Goal: Information Seeking & Learning: Learn about a topic

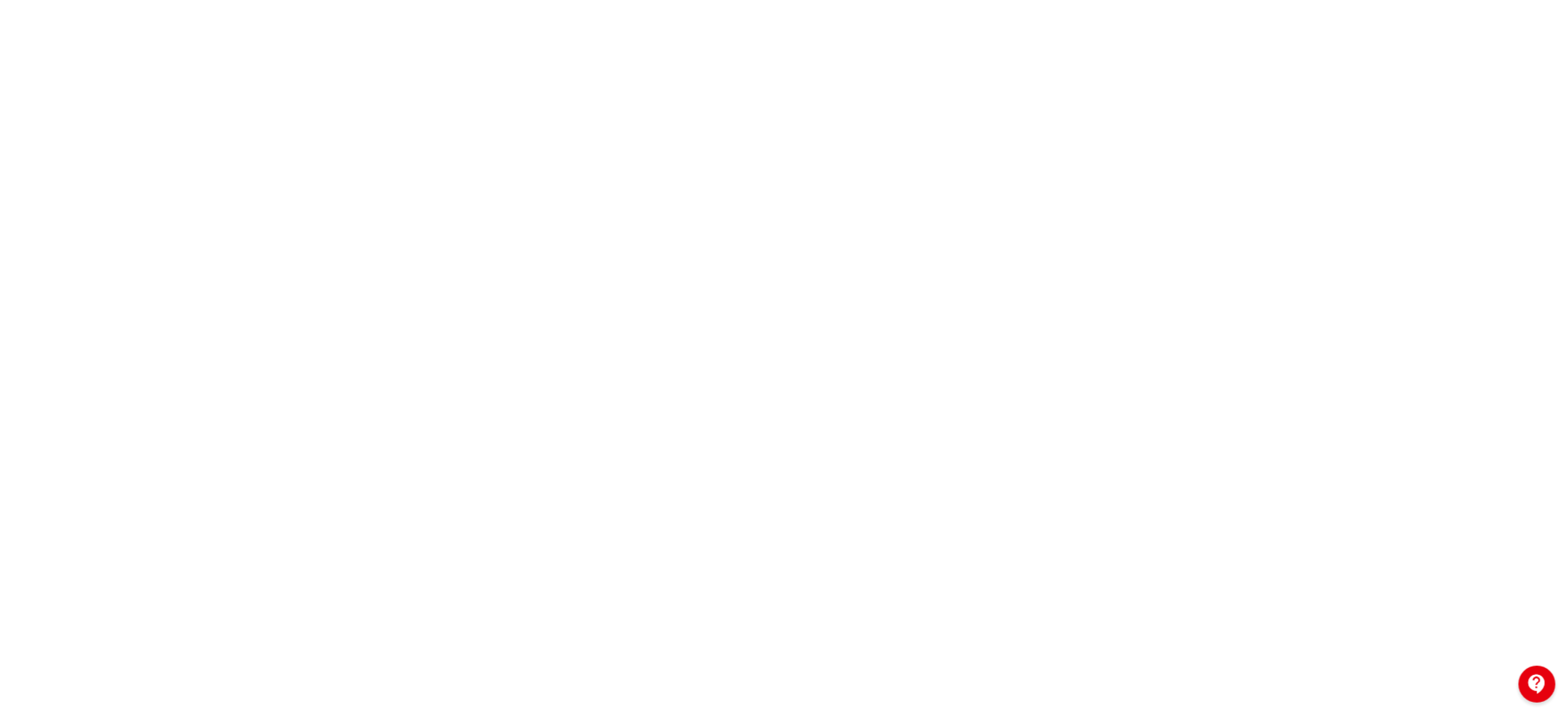
scroll to position [171, 3]
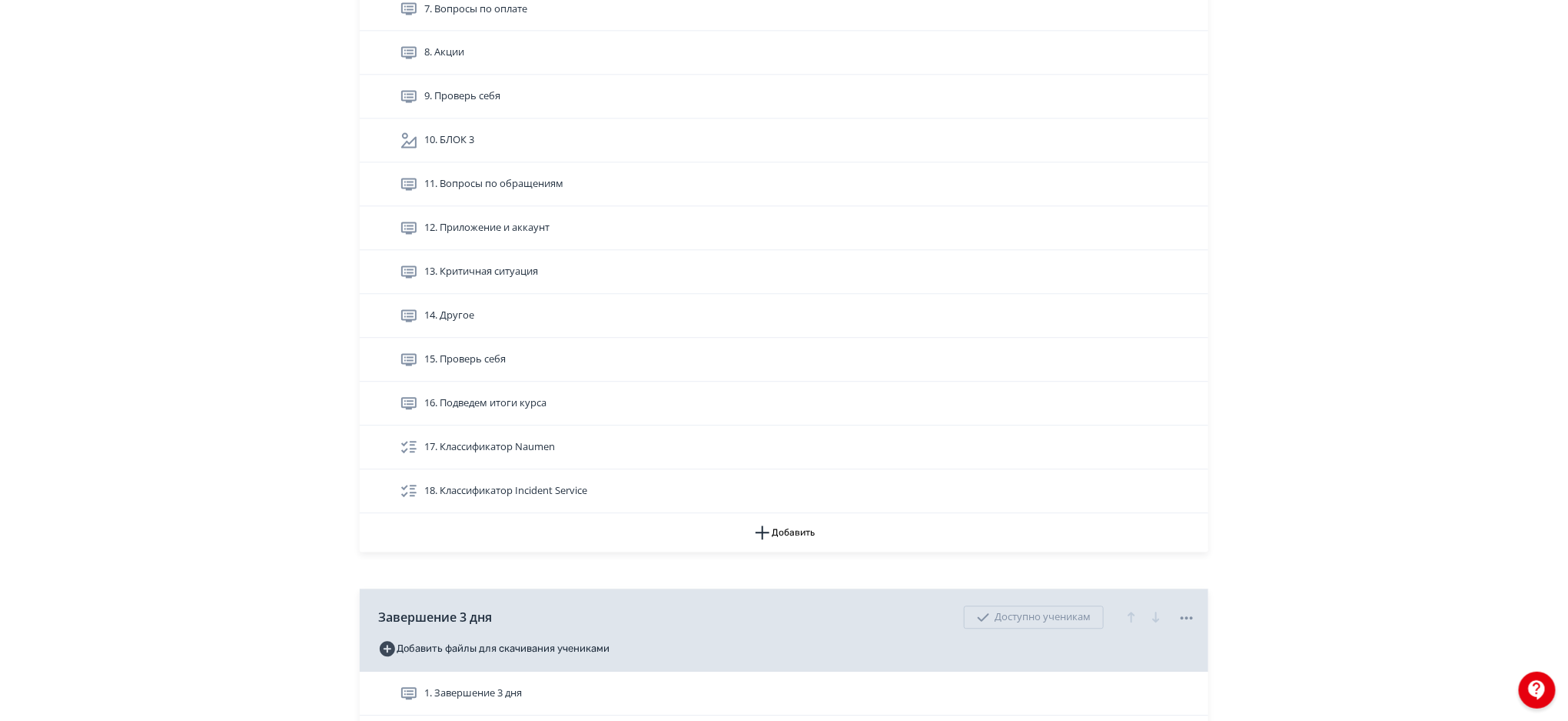
scroll to position [4431, 0]
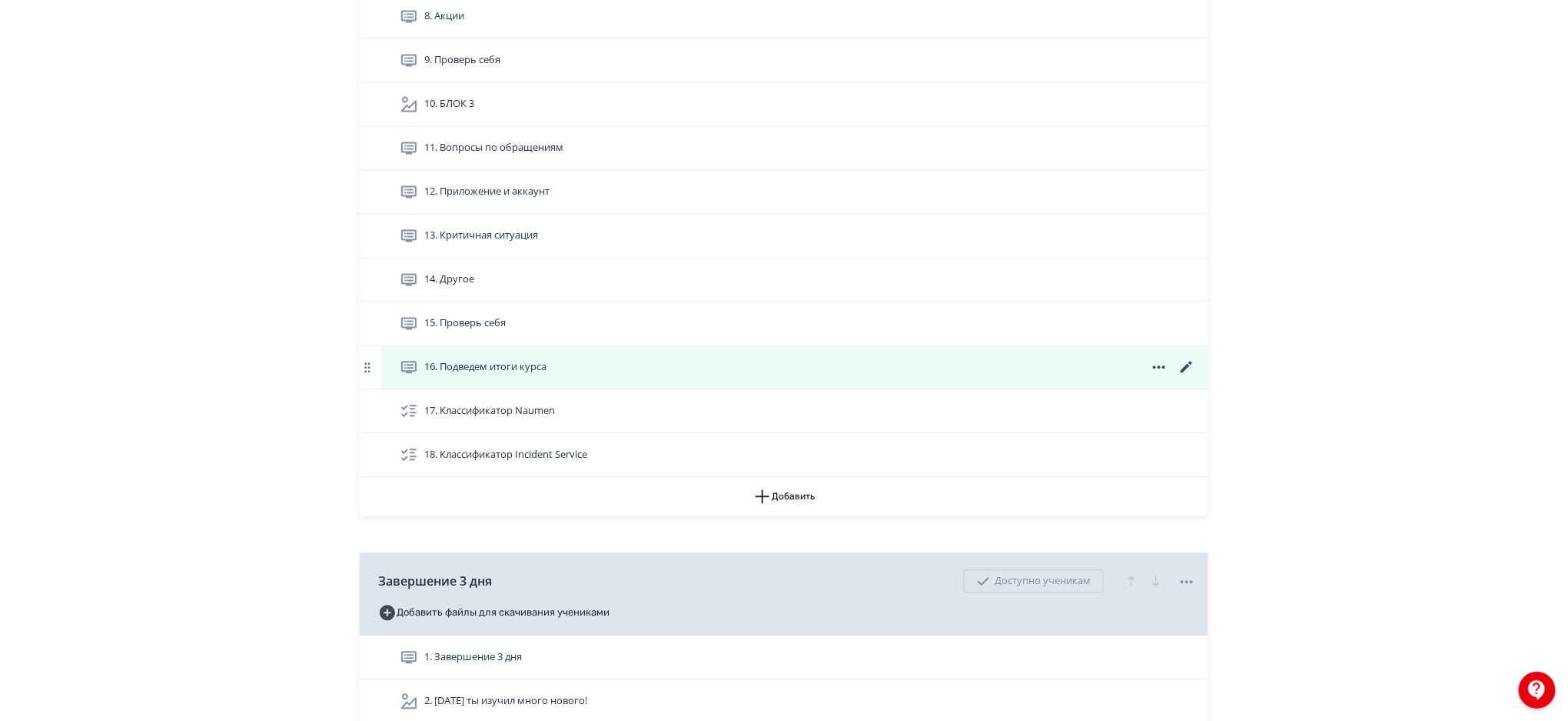
click at [690, 371] on div "16. Подведем итоги курса" at bounding box center [798, 367] width 797 height 18
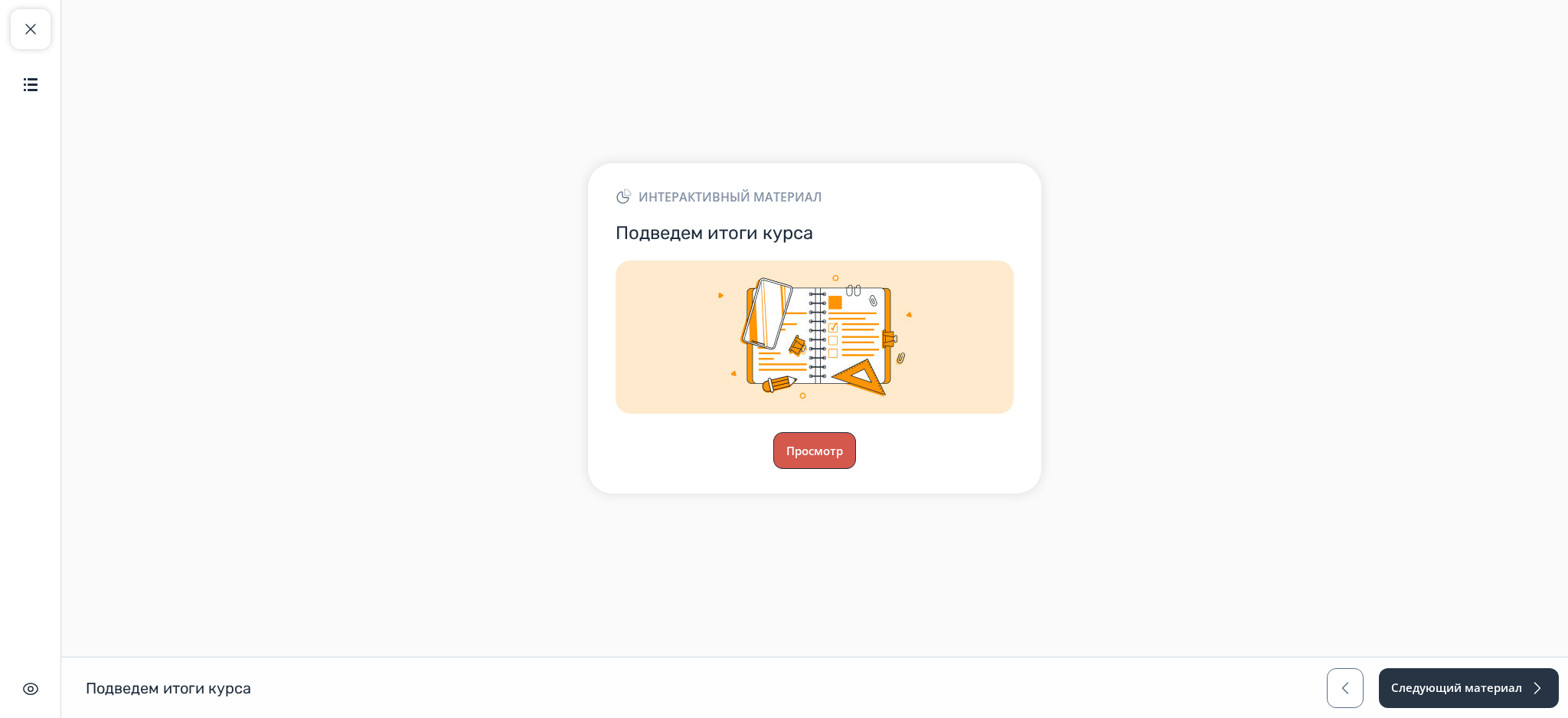
click at [823, 448] on button "Просмотр" at bounding box center [815, 451] width 83 height 37
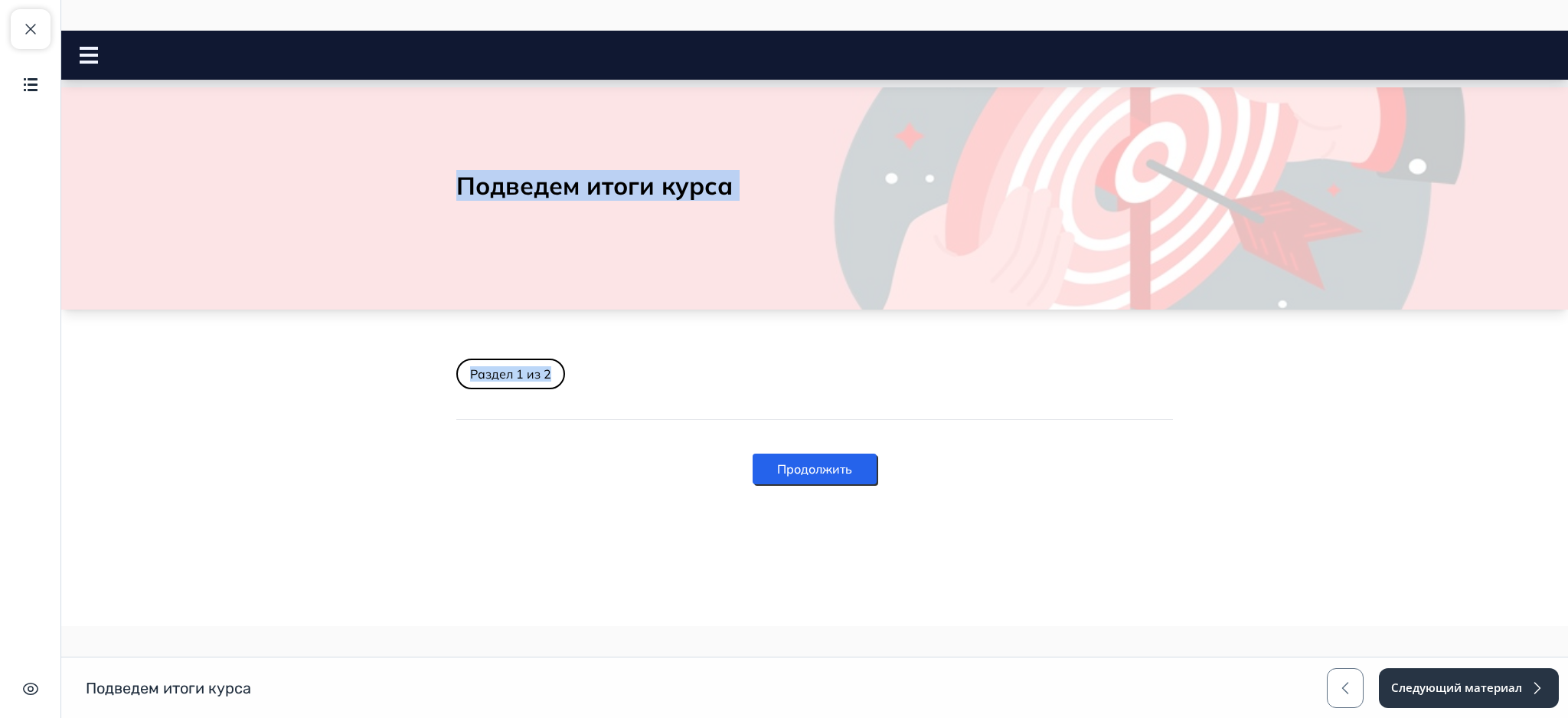
drag, startPoint x: 1566, startPoint y: 67, endPoint x: 1566, endPoint y: 352, distance: 285.0
click at [1561, 352] on body "Подведем итоги курса Close panel 1. 2." at bounding box center [814, 291] width 1507 height 423
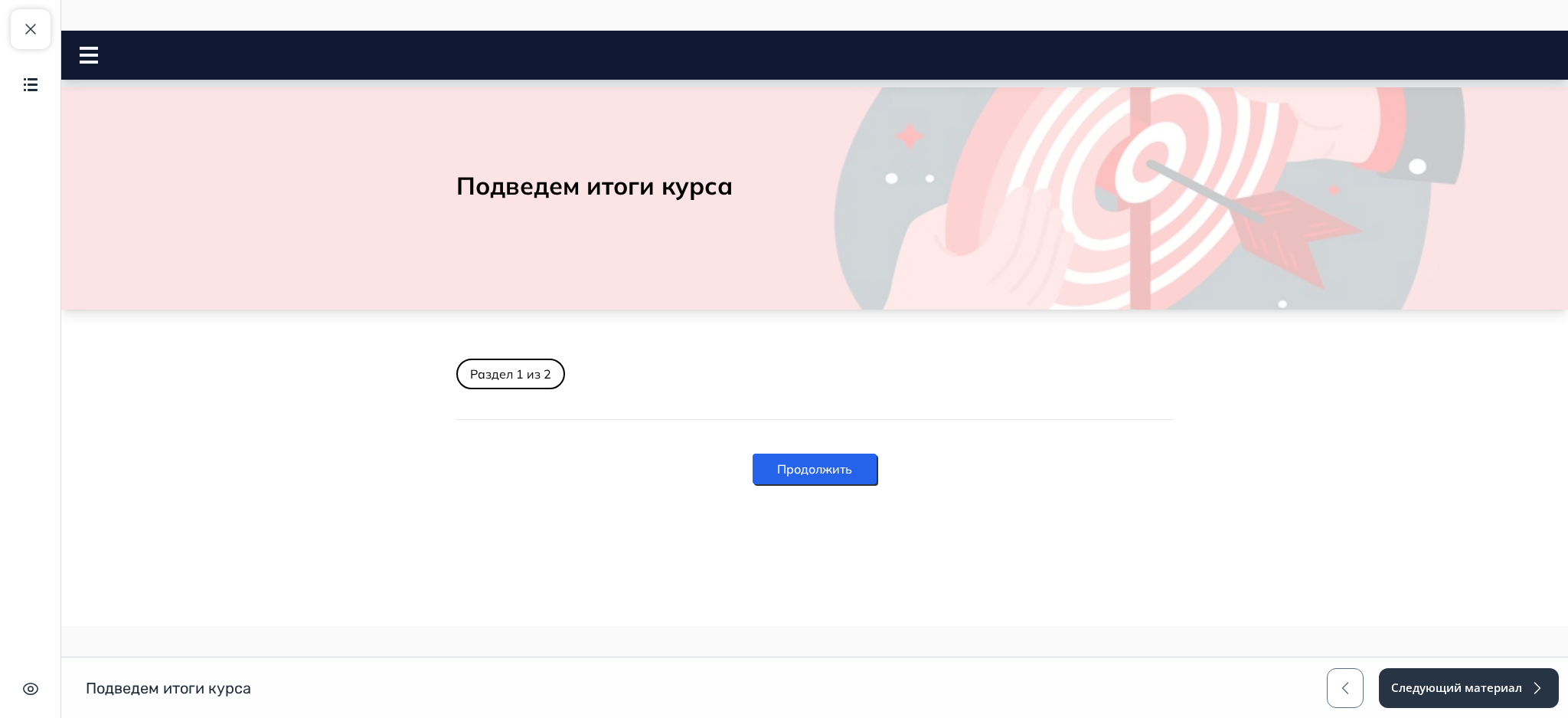
click at [1561, 352] on body "Подведем итоги курса Close panel 1. 2." at bounding box center [814, 291] width 1507 height 423
click at [807, 462] on button "Продолжить" at bounding box center [815, 469] width 124 height 31
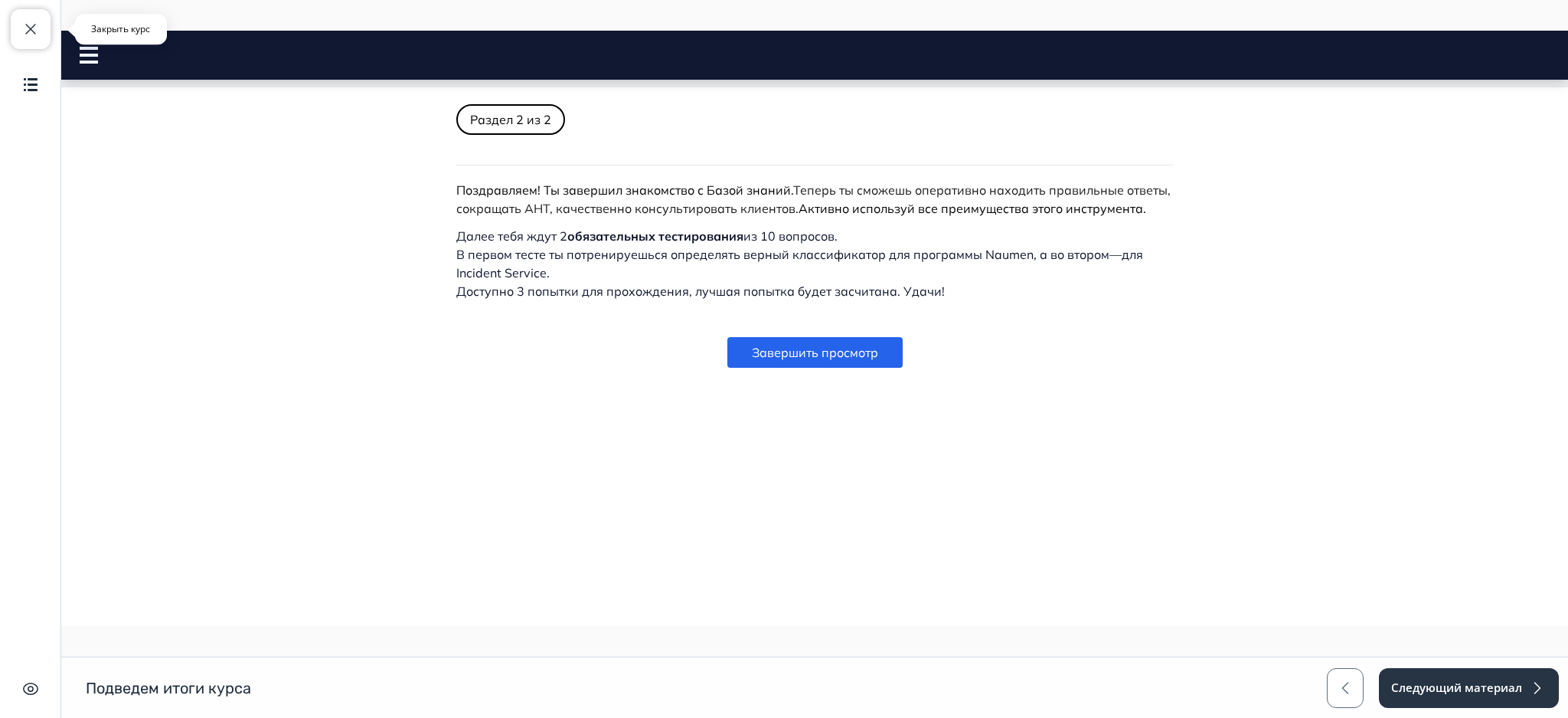
click at [19, 31] on button "Закрыть курс" at bounding box center [31, 29] width 40 height 40
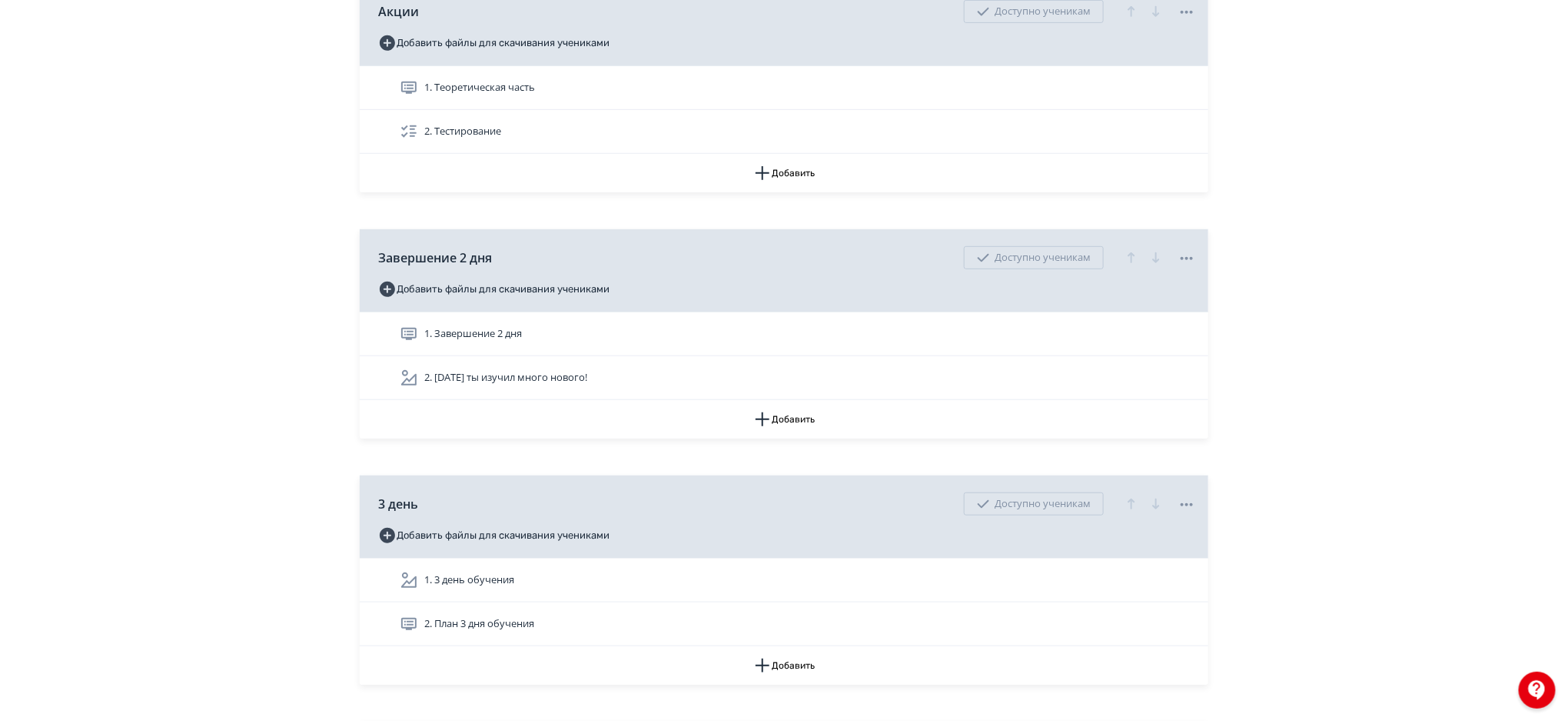
scroll to position [3304, 0]
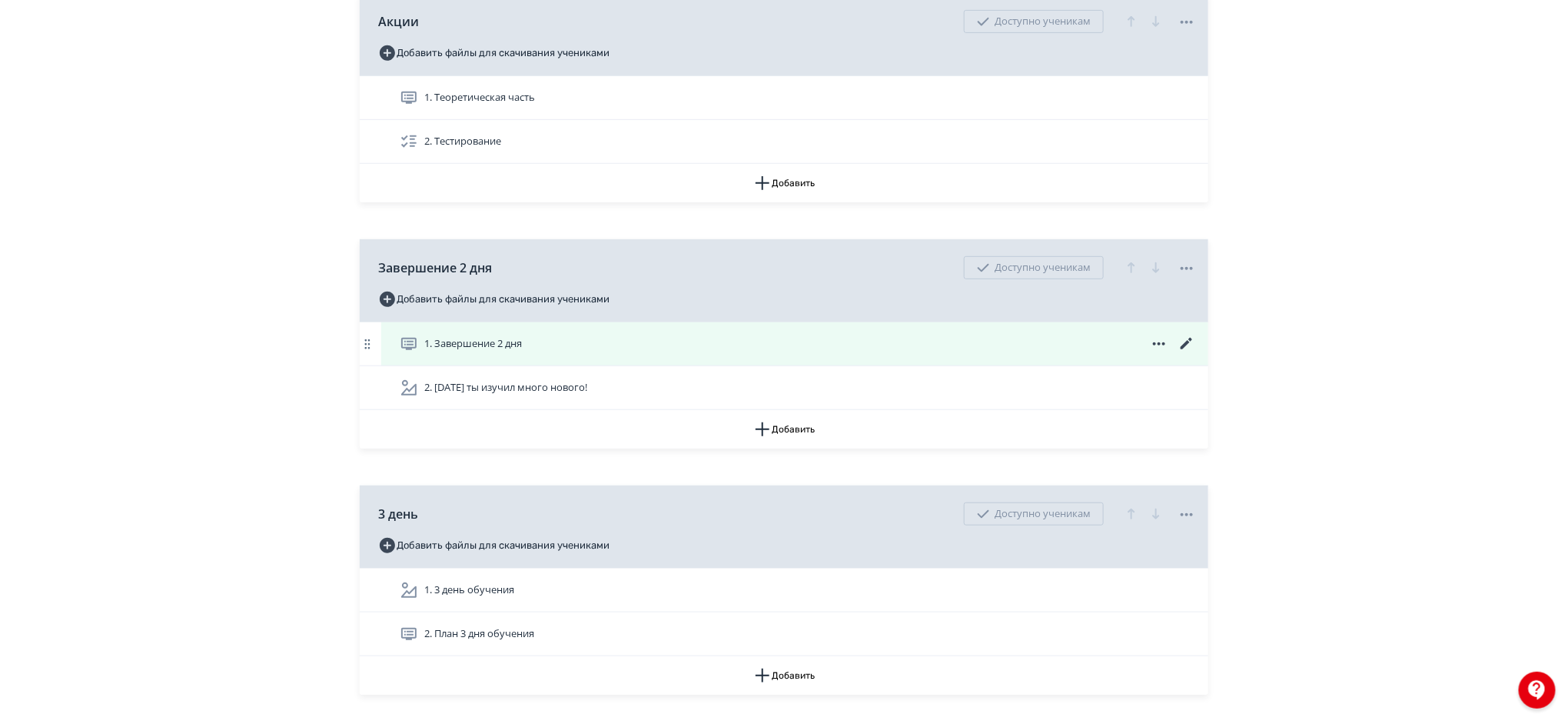
click at [677, 329] on div "1. Завершение 2 дня" at bounding box center [795, 344] width 827 height 43
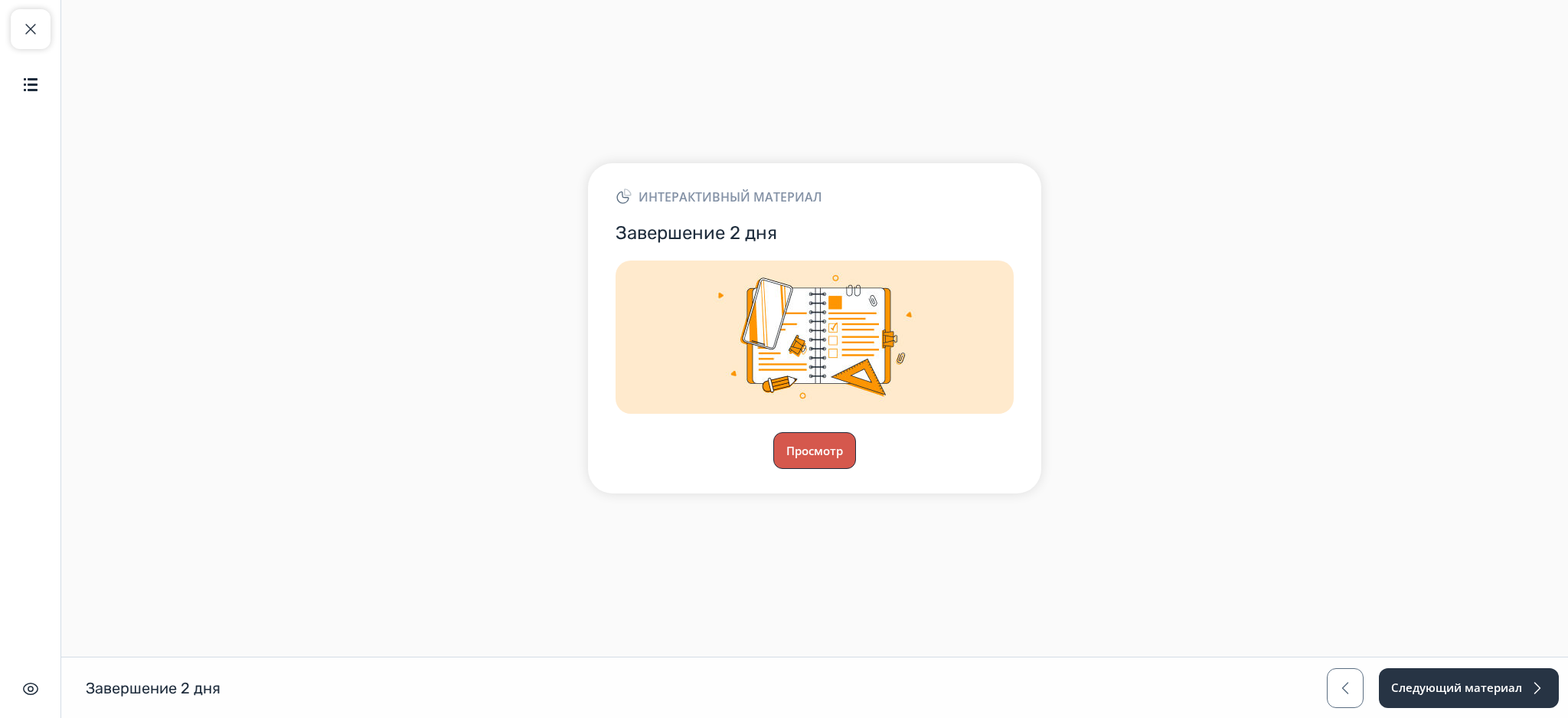
click at [823, 460] on button "Просмотр" at bounding box center [815, 451] width 83 height 37
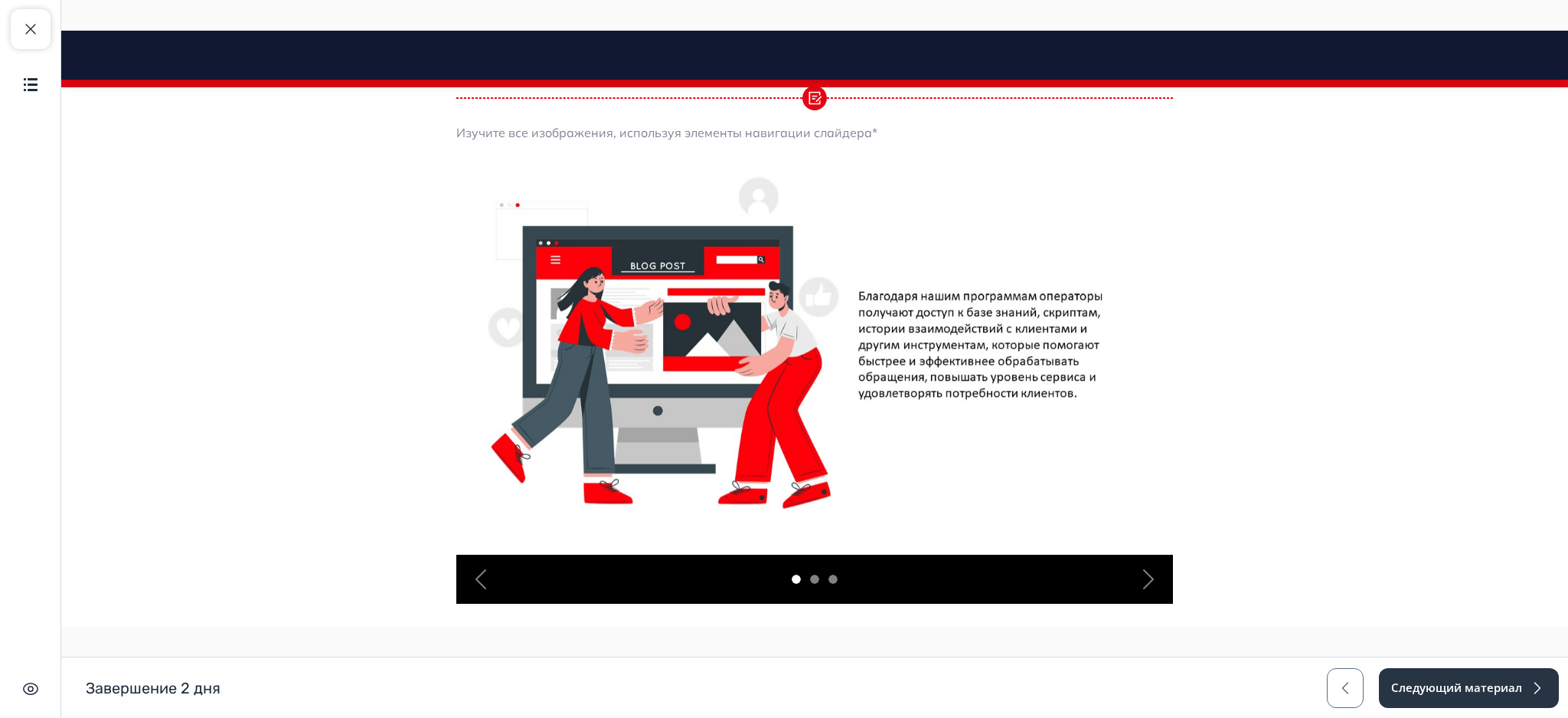
scroll to position [336, 0]
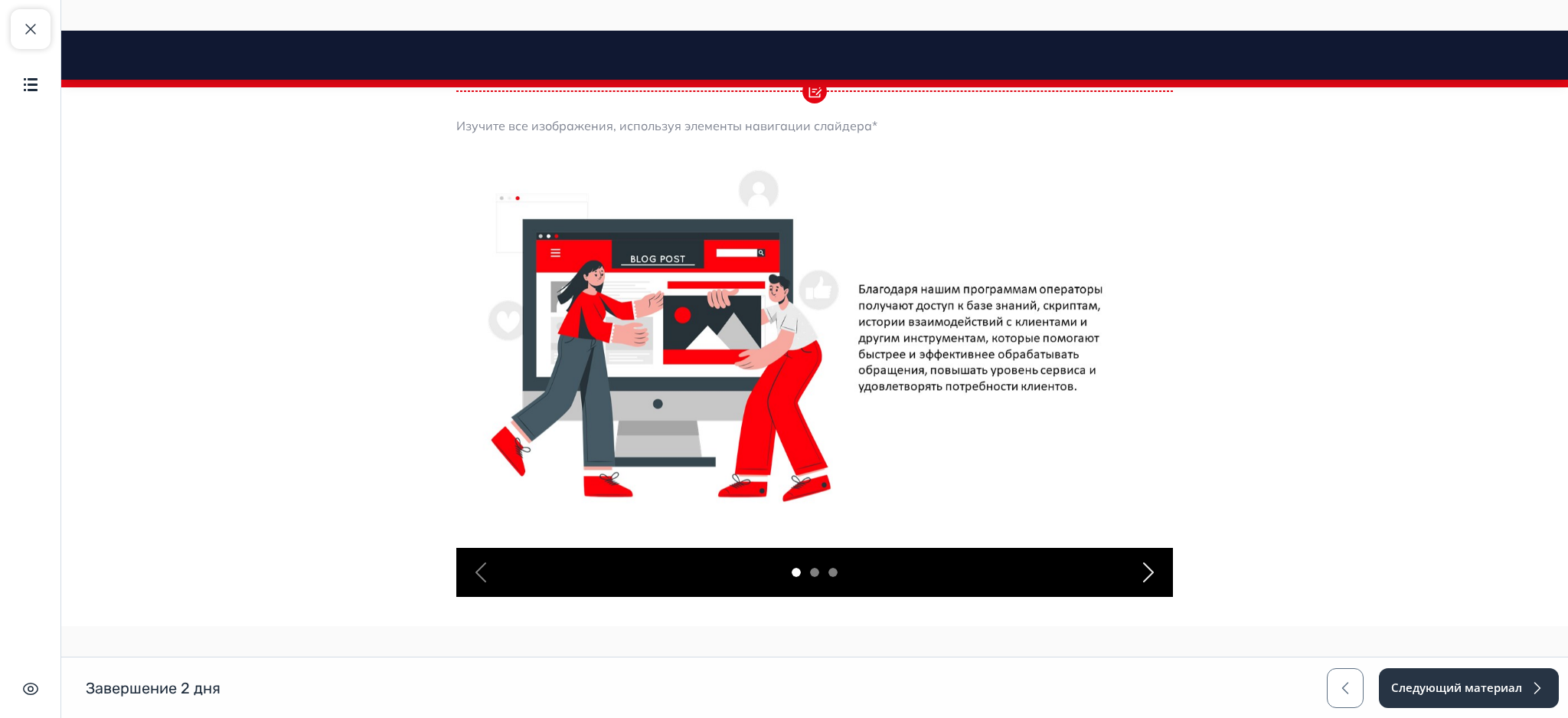
click at [1151, 571] on span "button" at bounding box center [1148, 572] width 25 height 25
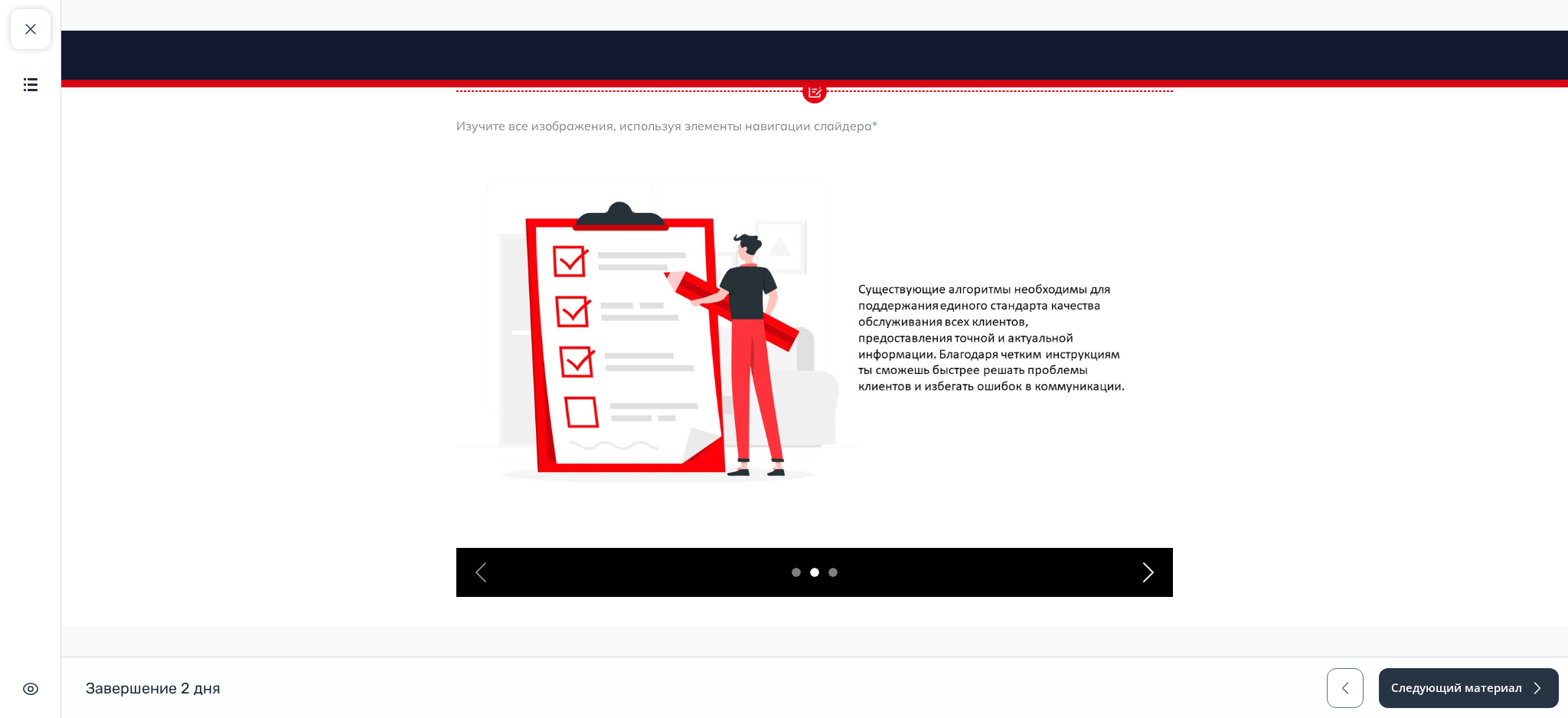
click at [1151, 571] on span "button" at bounding box center [1148, 572] width 25 height 25
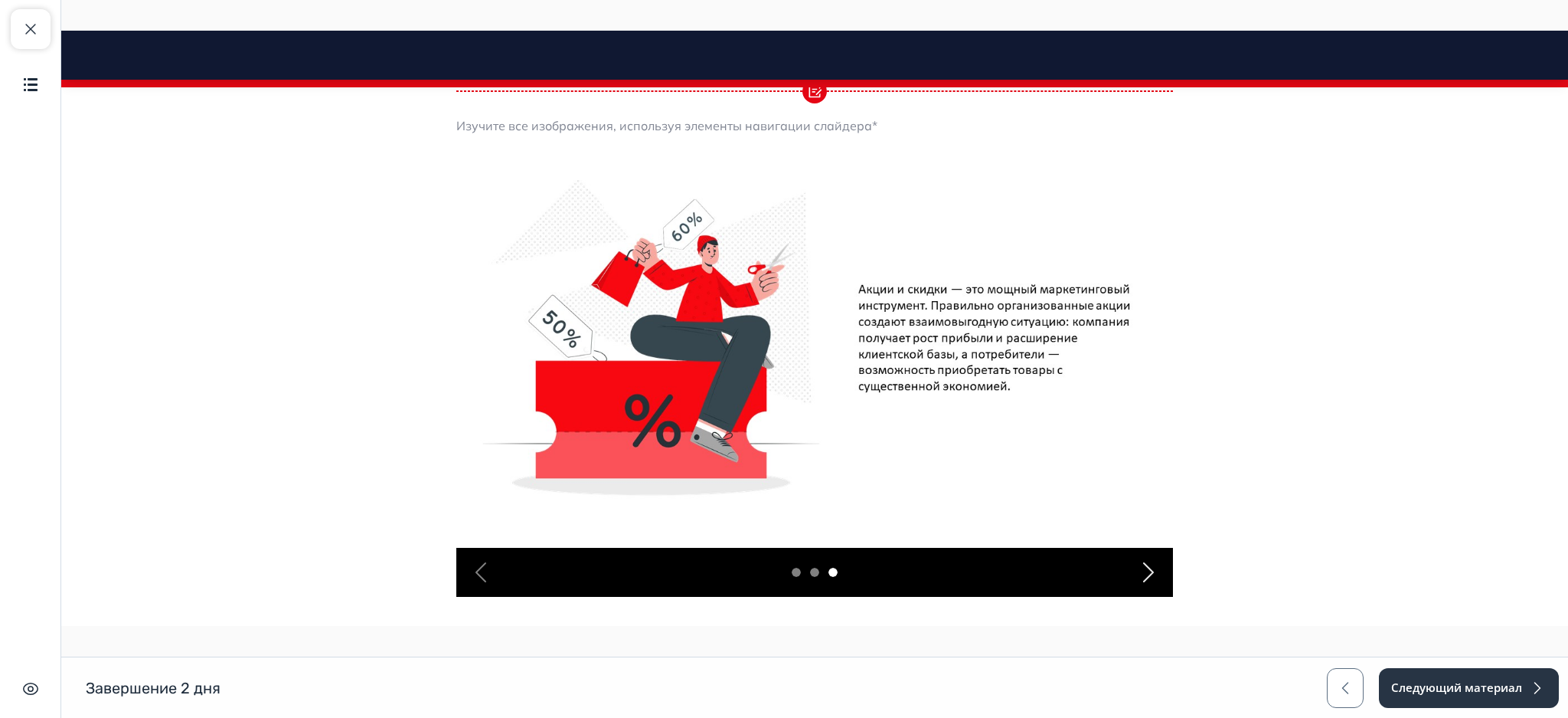
click at [1151, 571] on span "button" at bounding box center [1148, 572] width 25 height 25
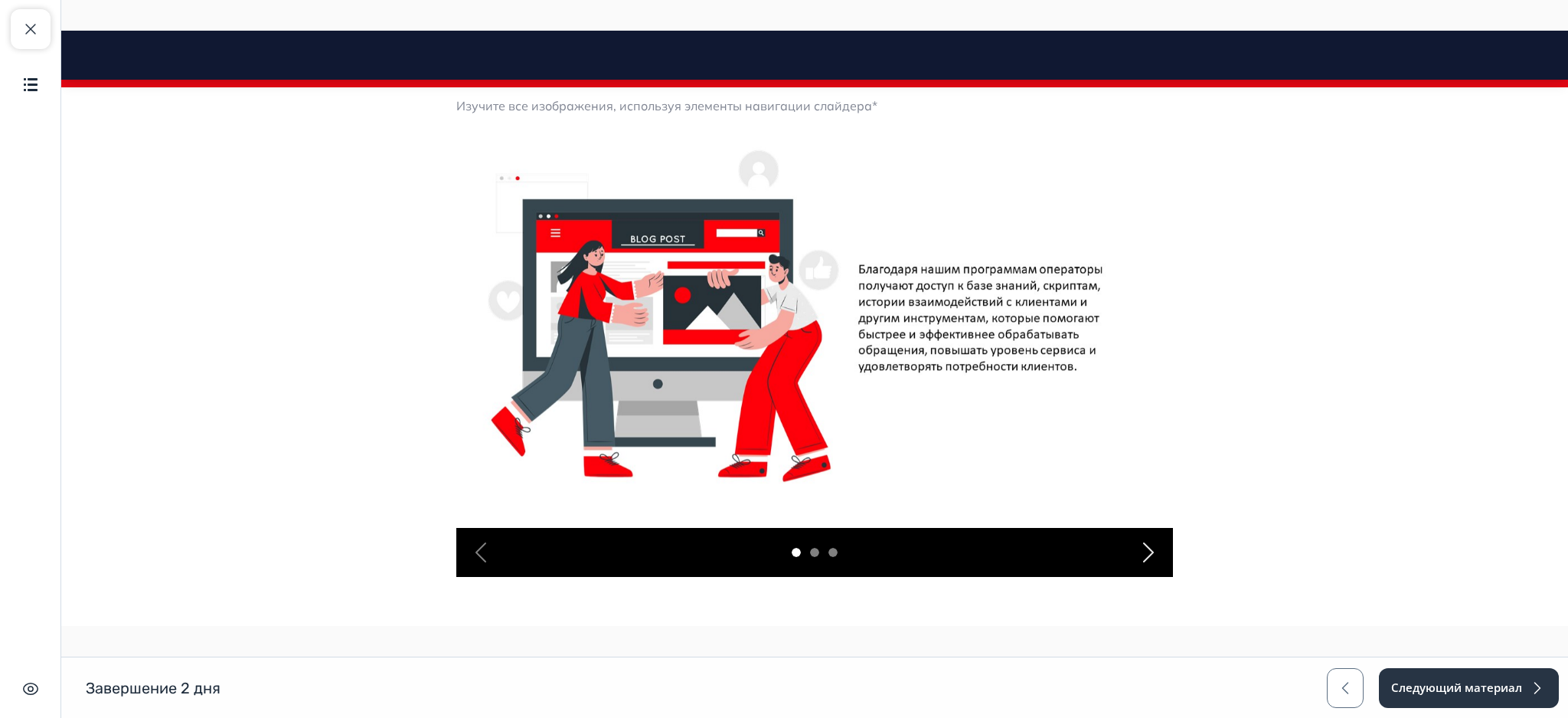
scroll to position [343, 0]
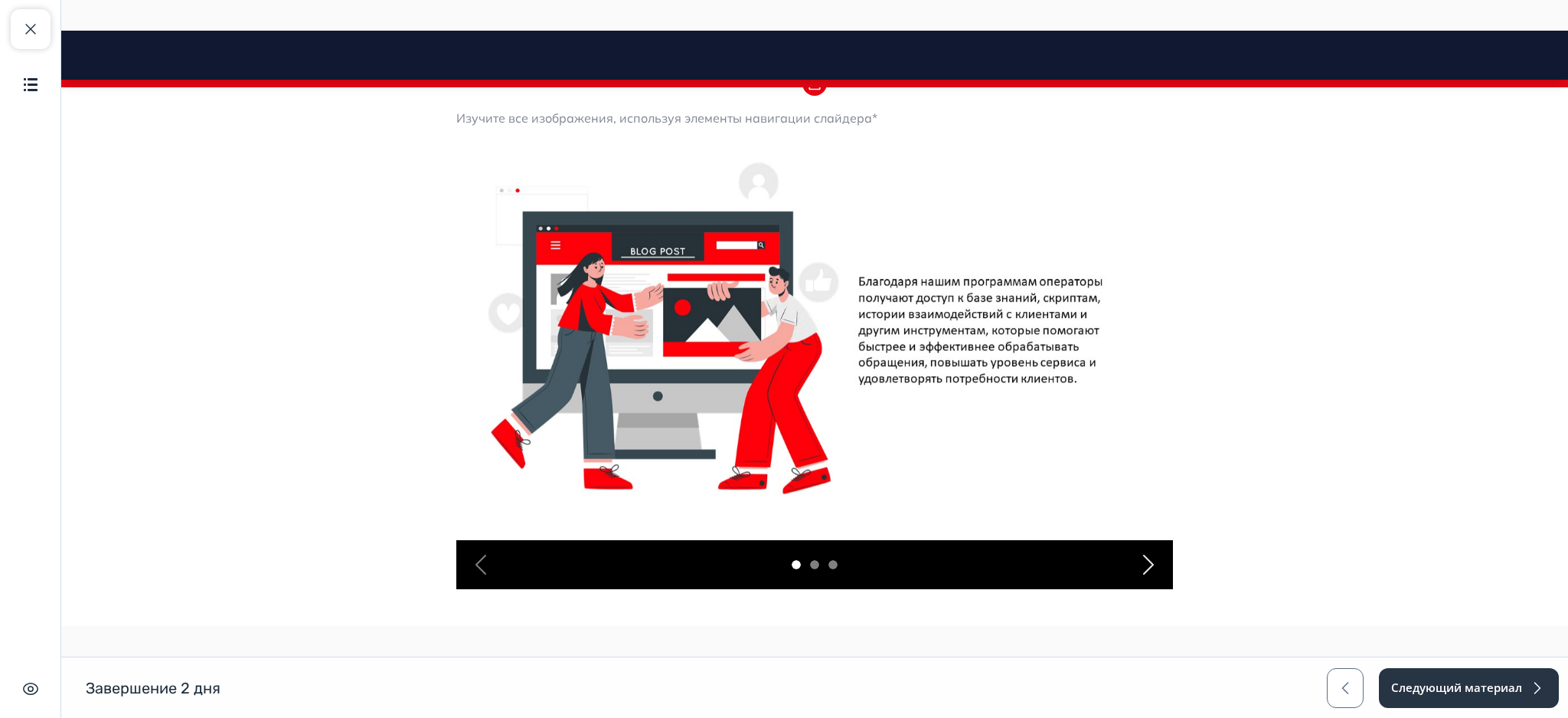
click at [1124, 573] on div "Next" at bounding box center [1148, 565] width 49 height 49
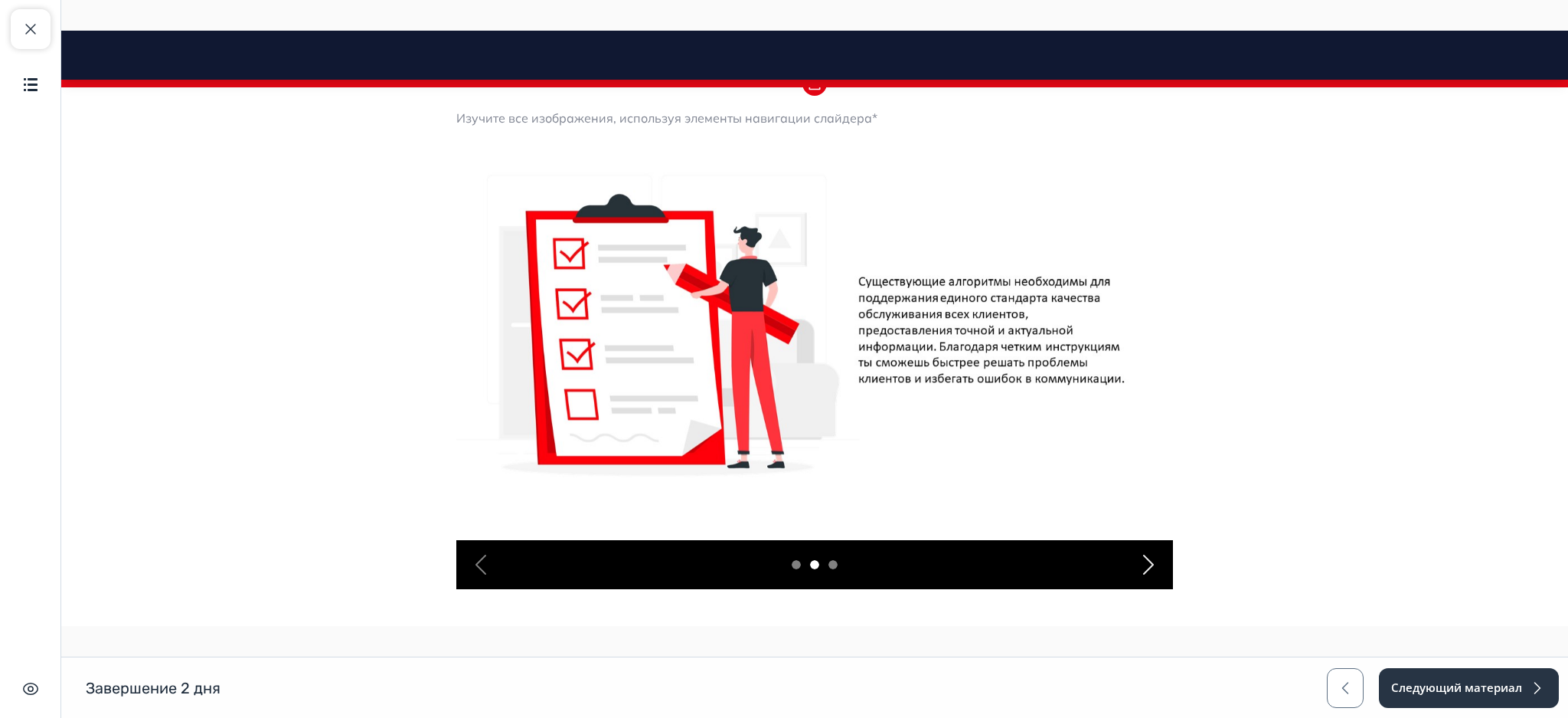
click at [1124, 573] on div "Next" at bounding box center [1148, 565] width 49 height 49
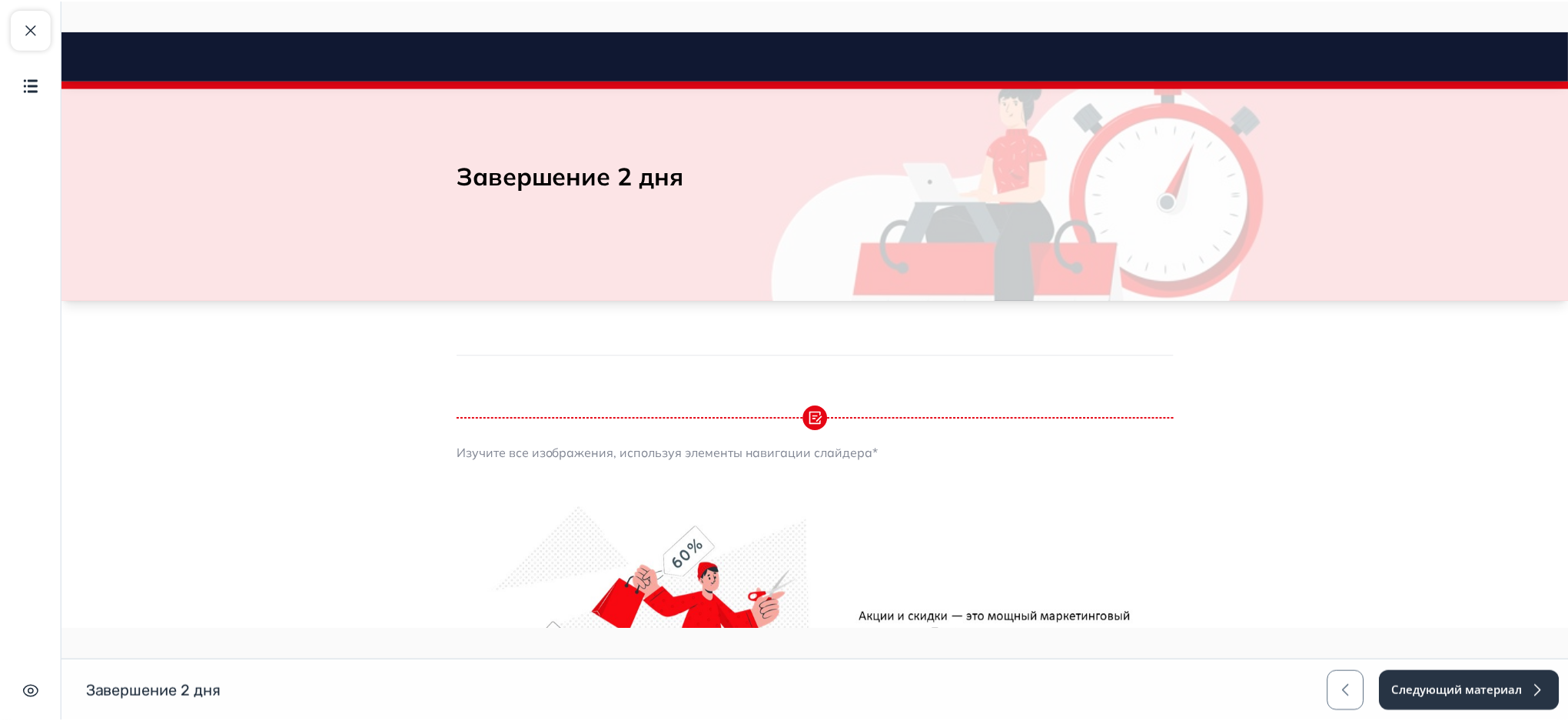
scroll to position [0, 0]
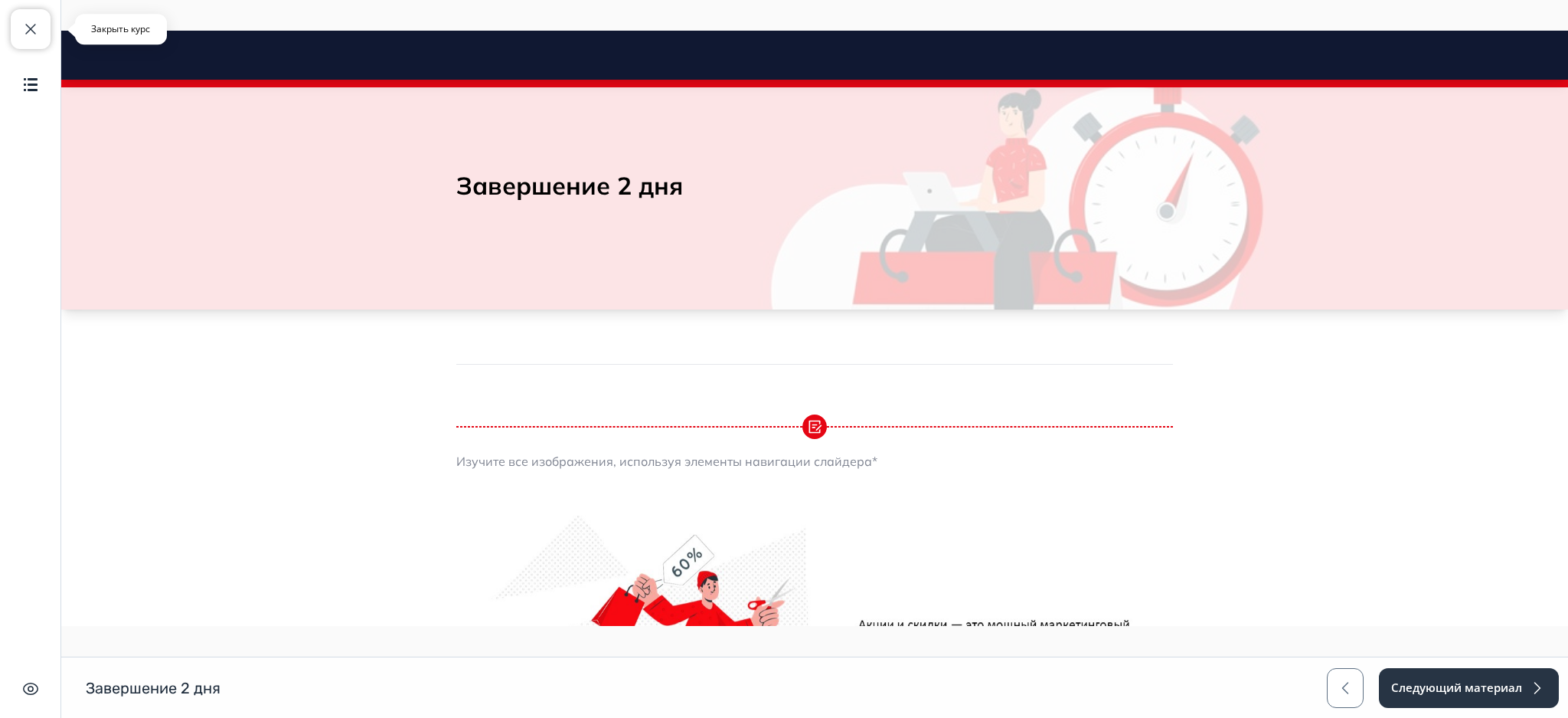
click at [30, 31] on span "button" at bounding box center [31, 29] width 18 height 18
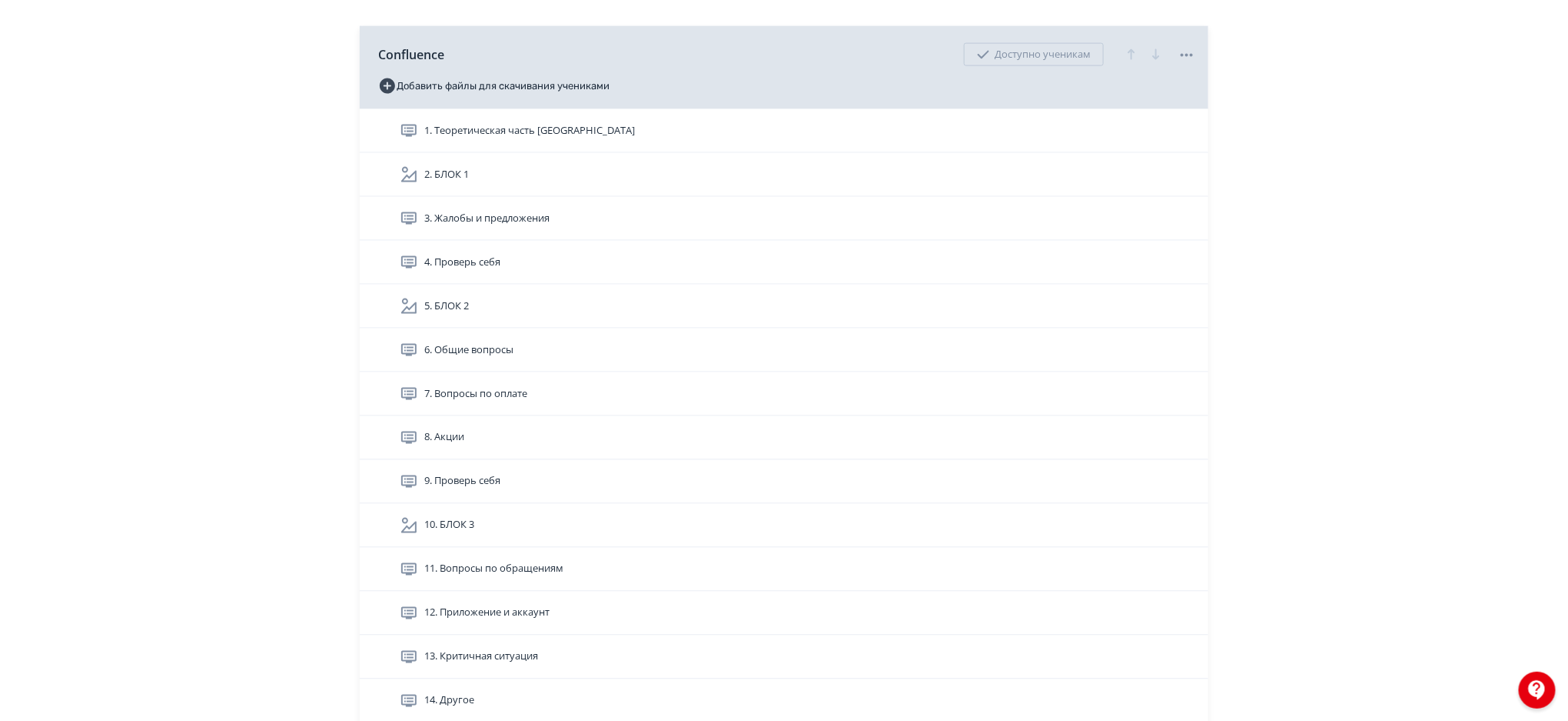
scroll to position [4019, 0]
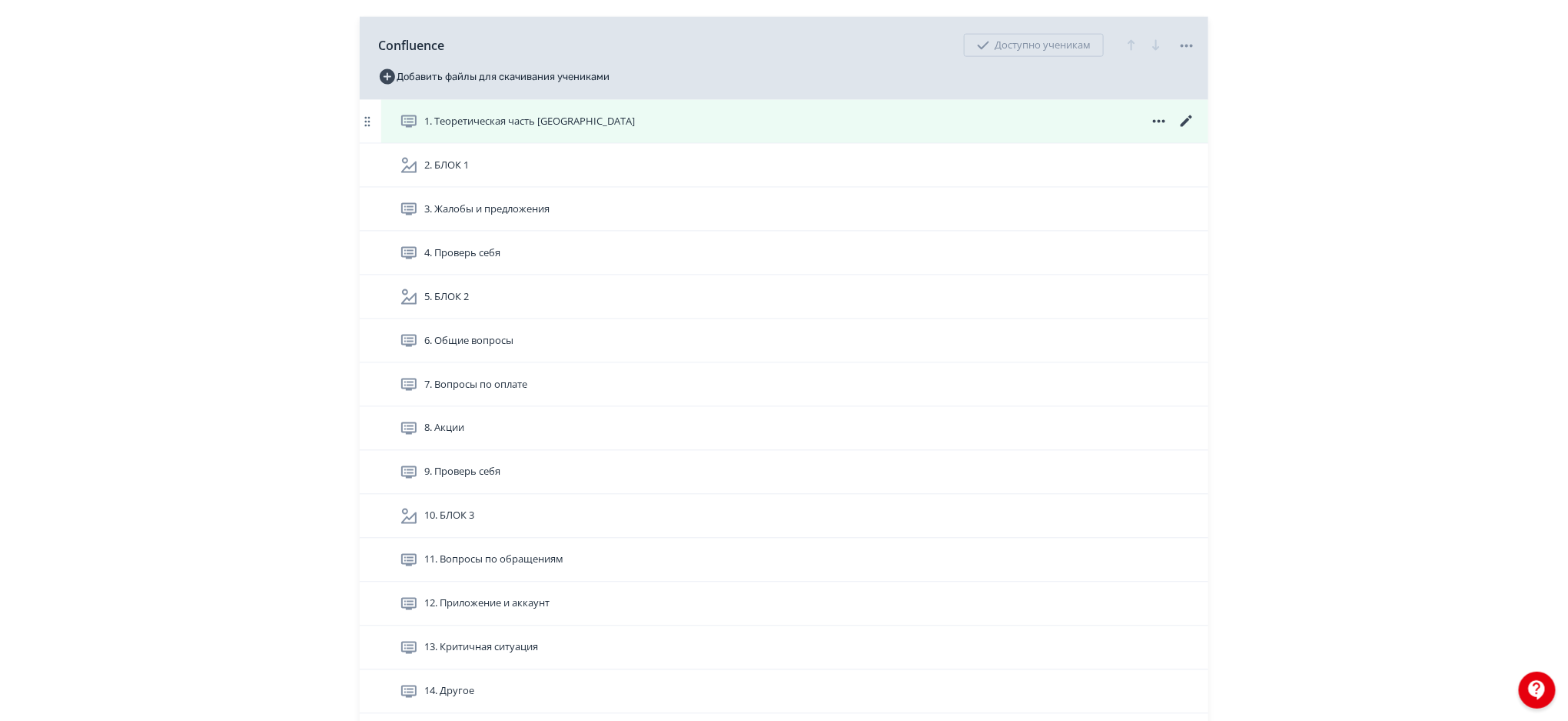
click at [1042, 119] on div "1. Теоретическая часть [GEOGRAPHIC_DATA]" at bounding box center [798, 122] width 797 height 18
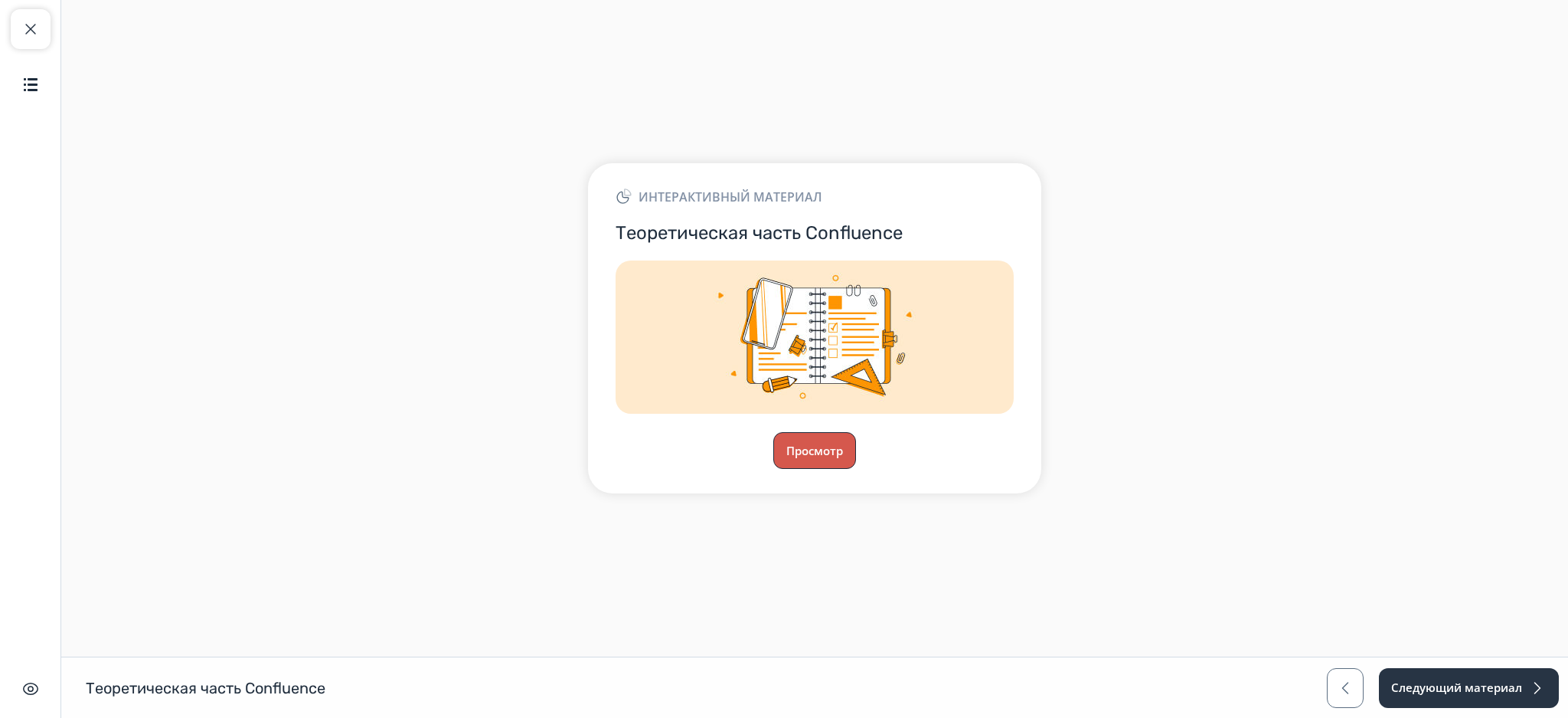
click at [806, 448] on button "Просмотр" at bounding box center [815, 451] width 83 height 37
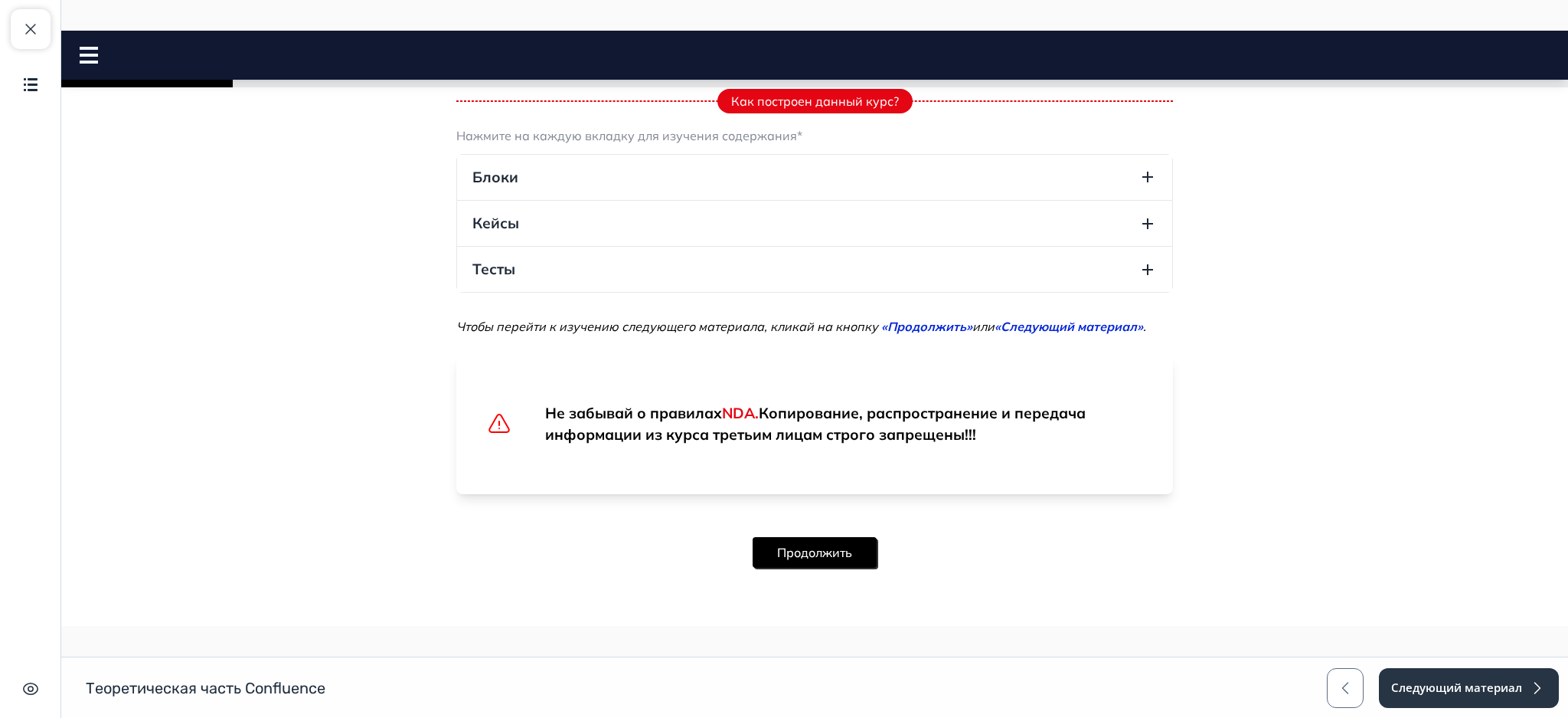
scroll to position [655, 0]
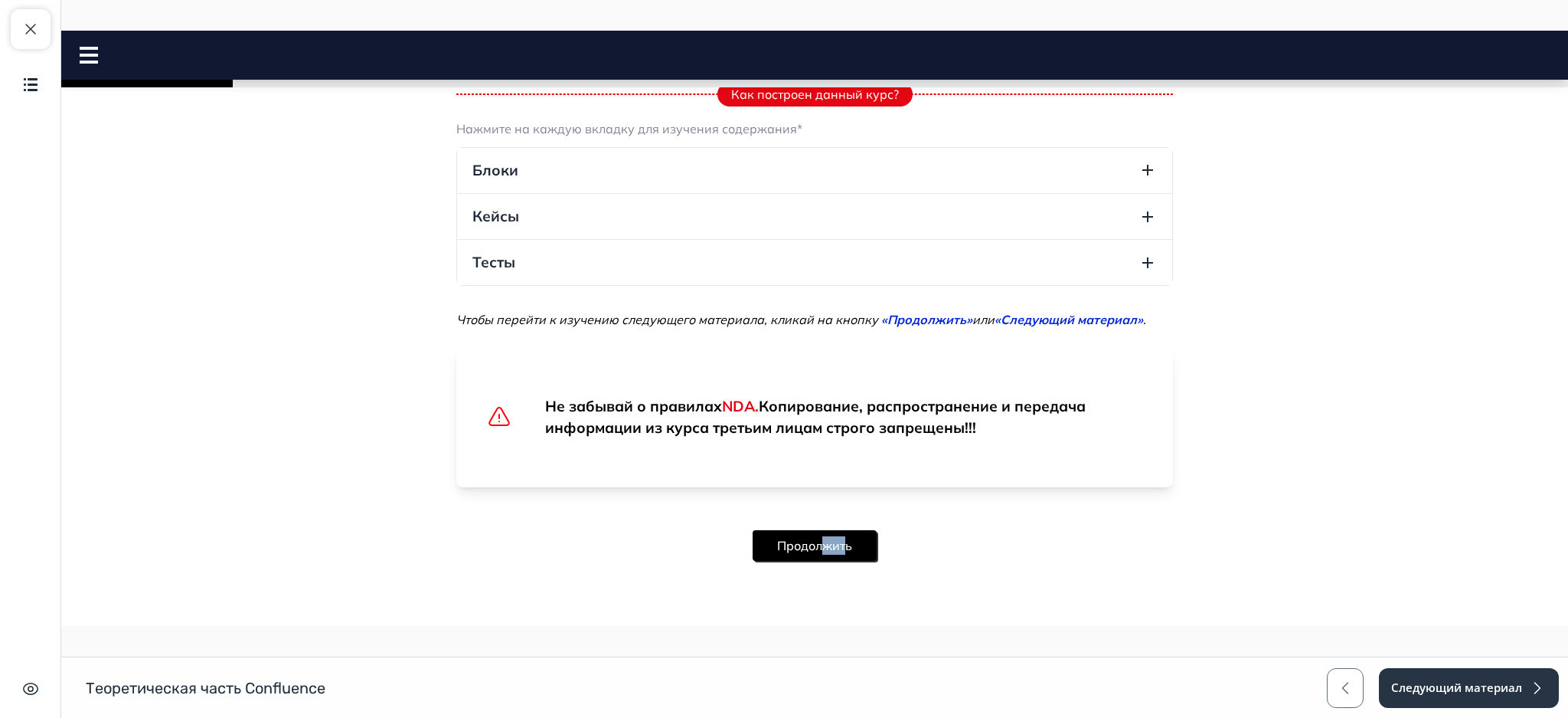
drag, startPoint x: 841, startPoint y: 526, endPoint x: 817, endPoint y: 538, distance: 26.8
click at [817, 538] on div "Продолжить" at bounding box center [815, 546] width 124 height 67
click at [817, 538] on button "Продолжить" at bounding box center [815, 546] width 124 height 31
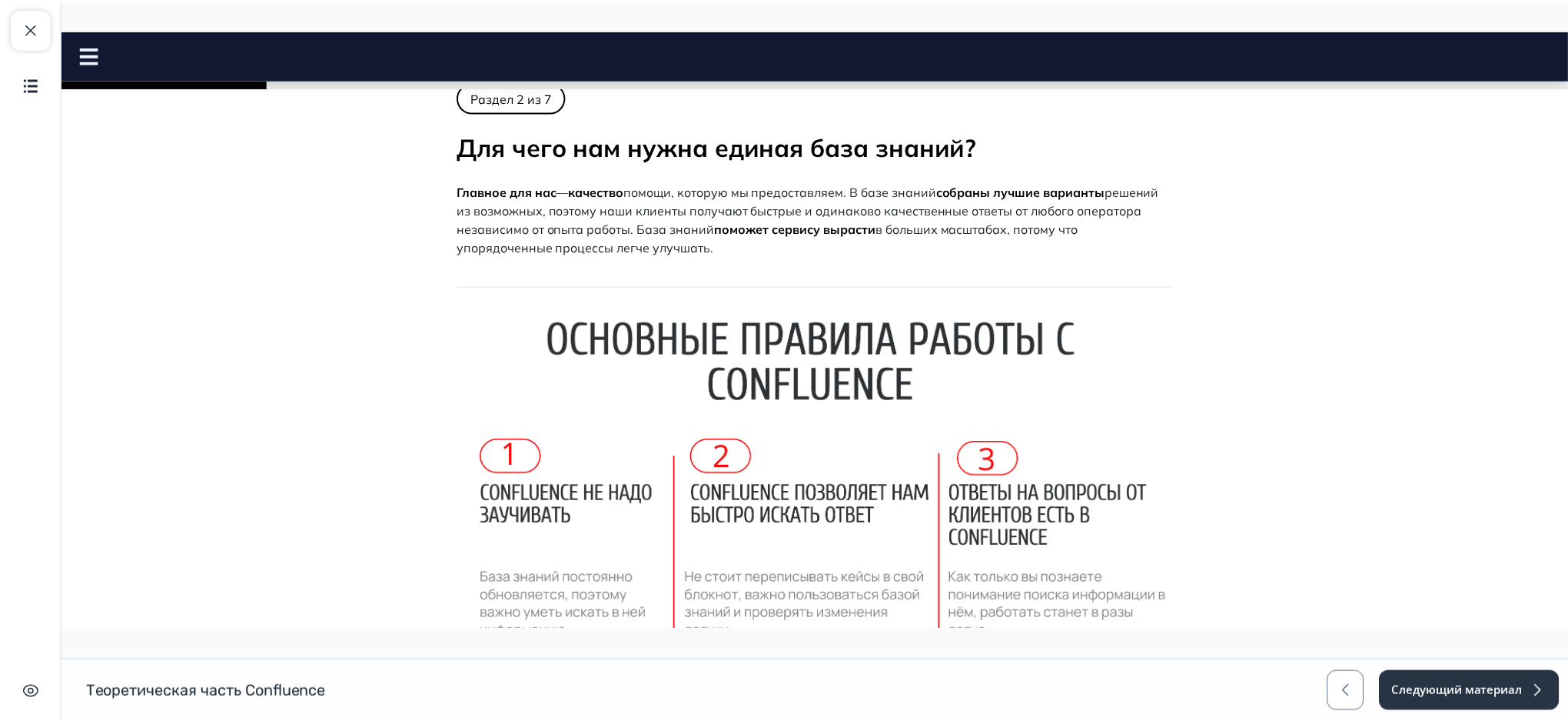
scroll to position [2, 0]
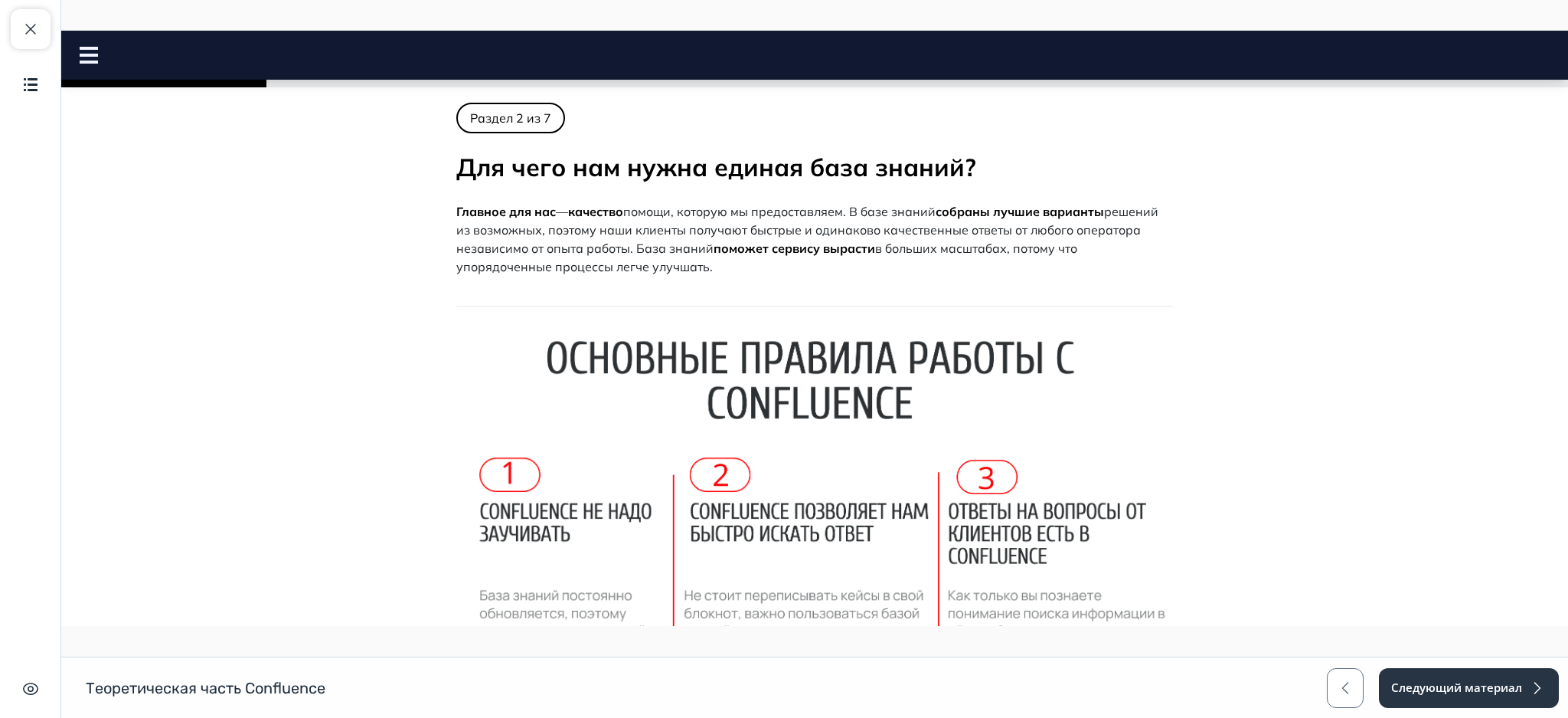
drag, startPoint x: 448, startPoint y: 205, endPoint x: 718, endPoint y: 273, distance: 278.4
click at [718, 273] on p "Главное для нас — качество помощи, которую мы предоставляем. В базе знаний собр…" at bounding box center [815, 239] width 717 height 74
copy p "Главное для нас — качество помощи, которую мы предоставляем. В базе знаний собр…"
click at [21, 31] on span "button" at bounding box center [31, 29] width 18 height 18
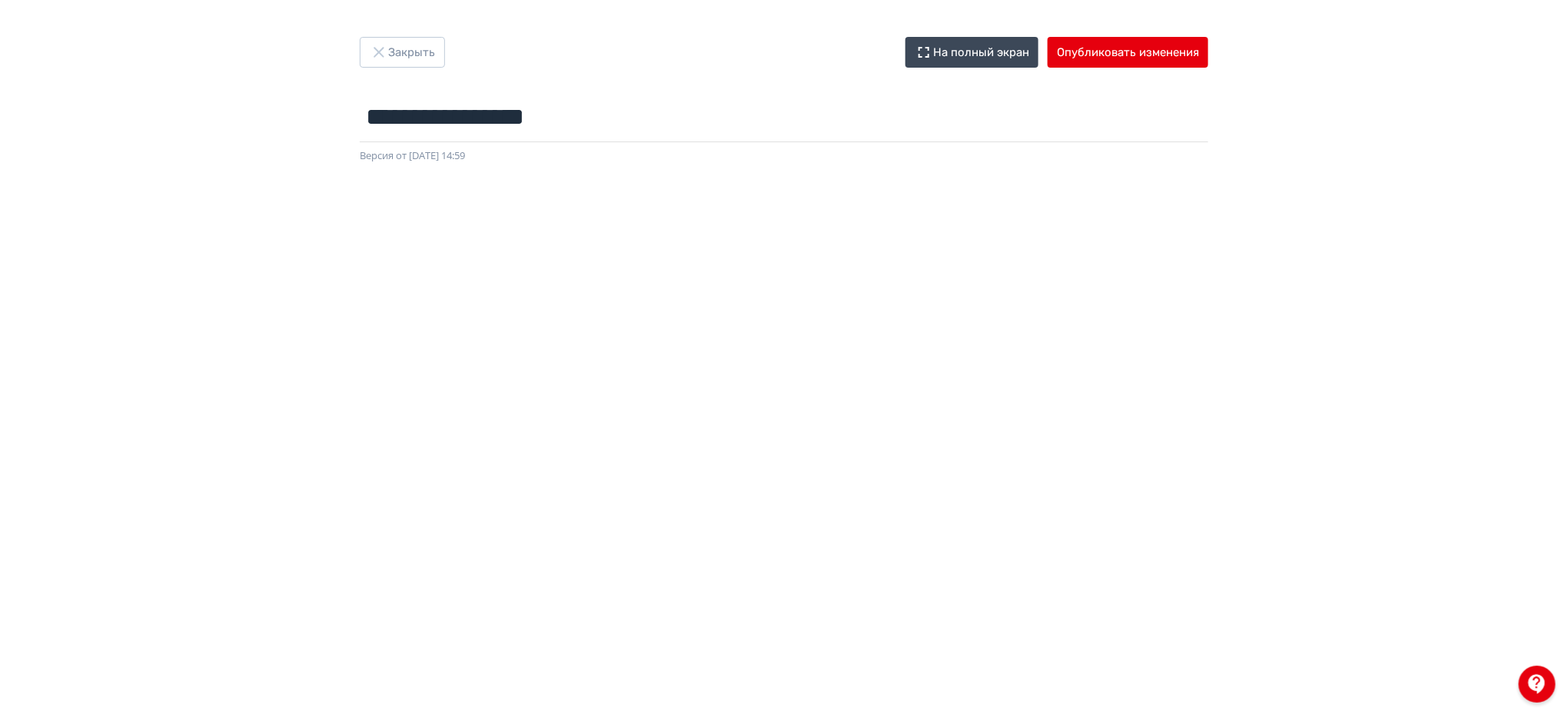
click at [721, 172] on div at bounding box center [784, 510] width 1568 height 692
click at [412, 48] on button "Закрыть" at bounding box center [402, 52] width 85 height 31
